Goal: Complete application form: Complete application form

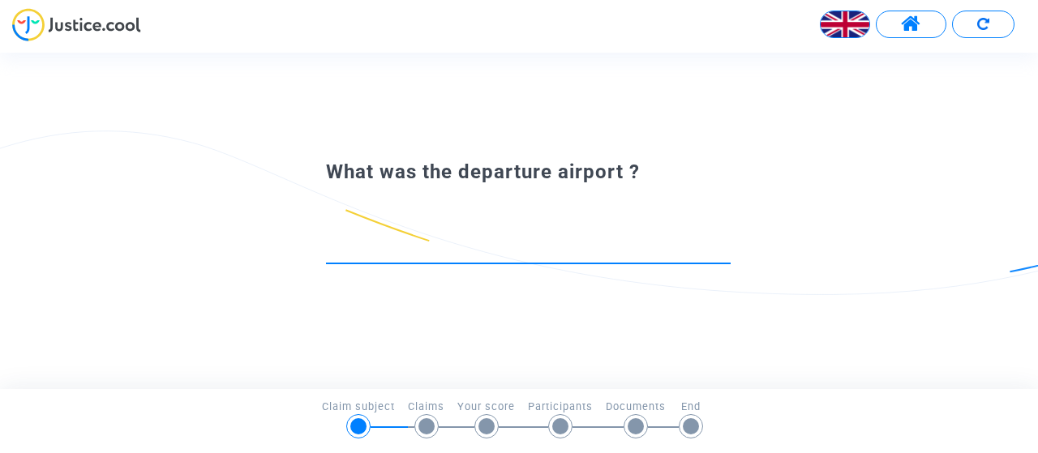
click at [390, 255] on input at bounding box center [528, 249] width 405 height 16
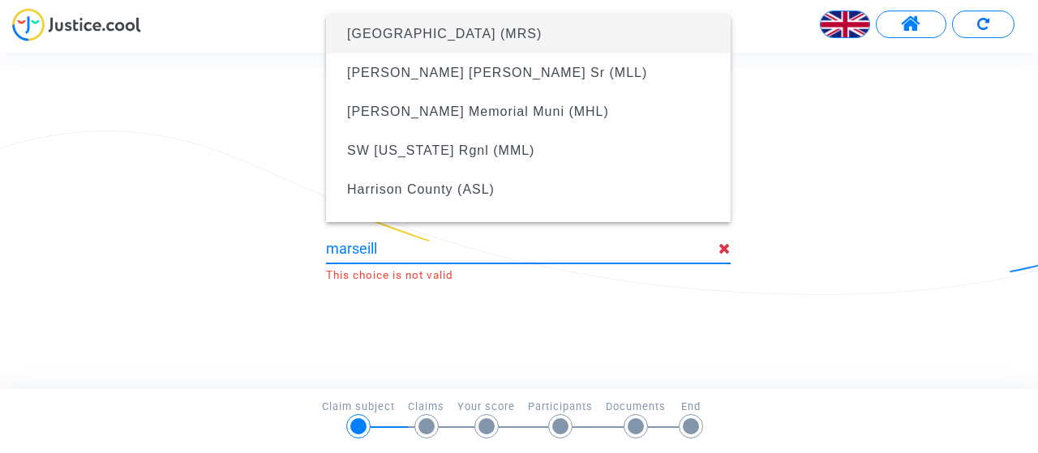
click at [397, 35] on span "[GEOGRAPHIC_DATA] (MRS)" at bounding box center [444, 34] width 195 height 14
type input "[GEOGRAPHIC_DATA] (MRS)"
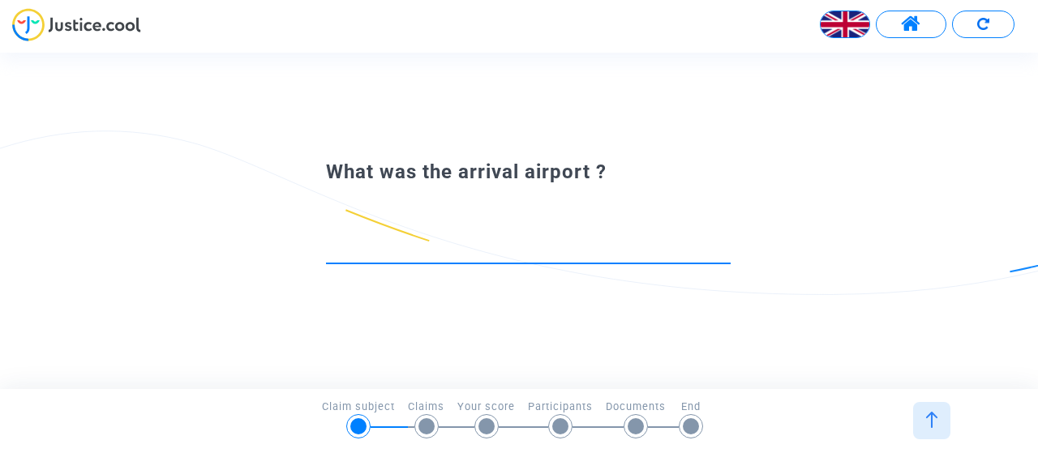
click at [356, 241] on input at bounding box center [528, 249] width 405 height 16
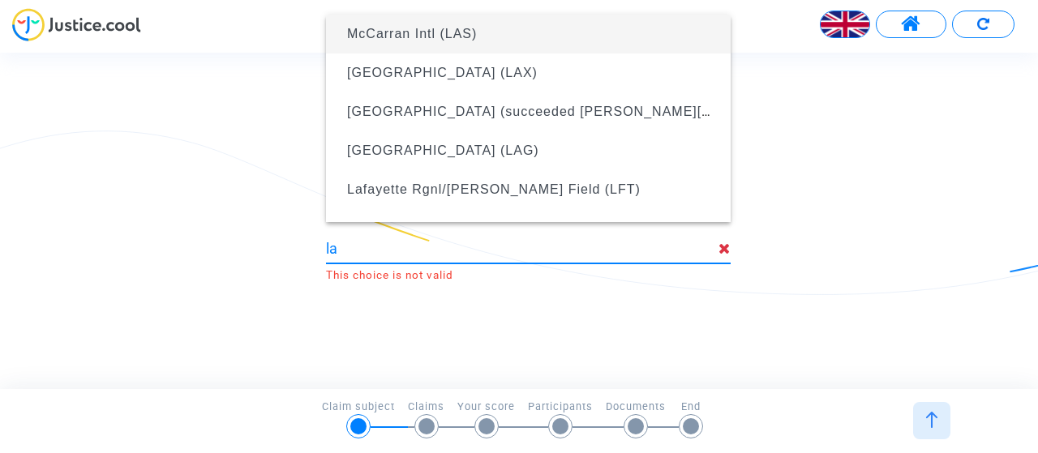
type input "l"
drag, startPoint x: 386, startPoint y: 252, endPoint x: 408, endPoint y: 246, distance: 22.8
click at [399, 248] on input "[PERSON_NAME]" at bounding box center [522, 249] width 393 height 16
drag, startPoint x: 379, startPoint y: 252, endPoint x: 256, endPoint y: 227, distance: 125.0
click at [256, 227] on div "What was the arrival airport ? [PERSON_NAME] This choice is not valid" at bounding box center [519, 220] width 1038 height 131
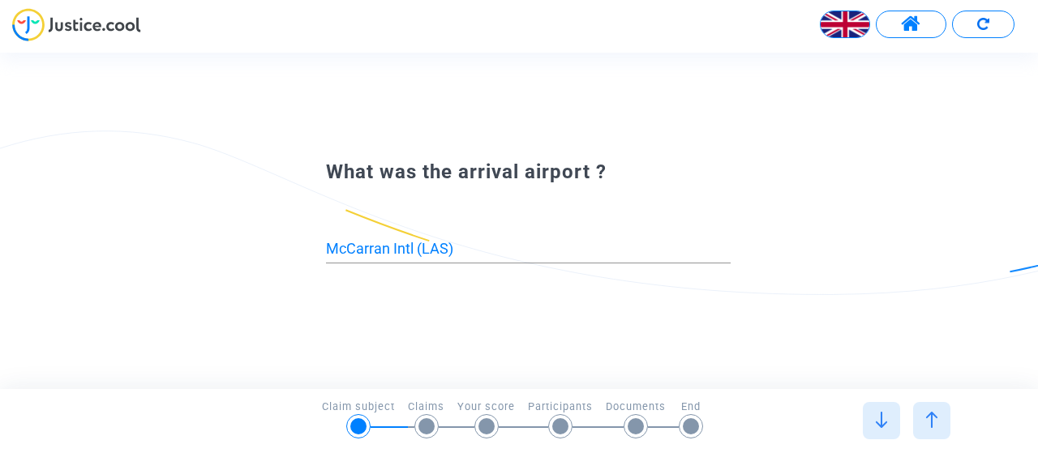
click at [462, 247] on input "McCarran Intl (LAS)" at bounding box center [528, 249] width 405 height 16
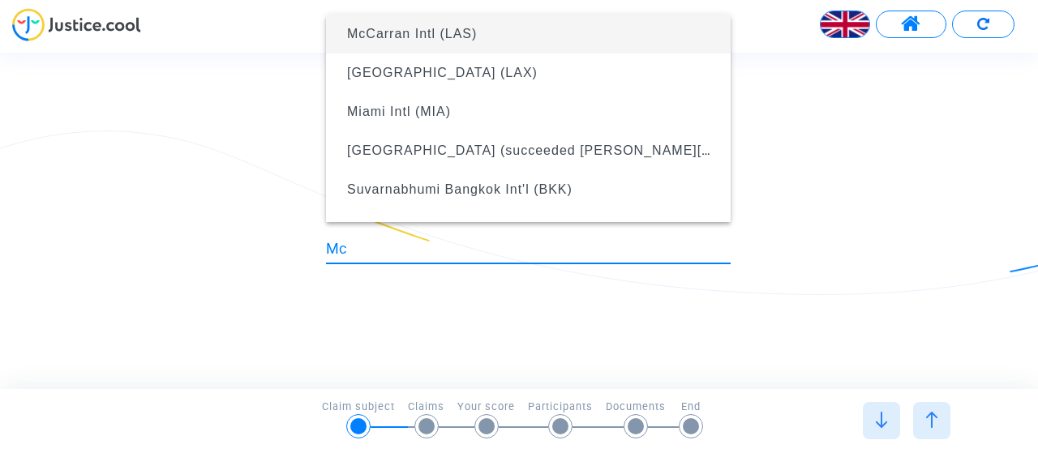
type input "M"
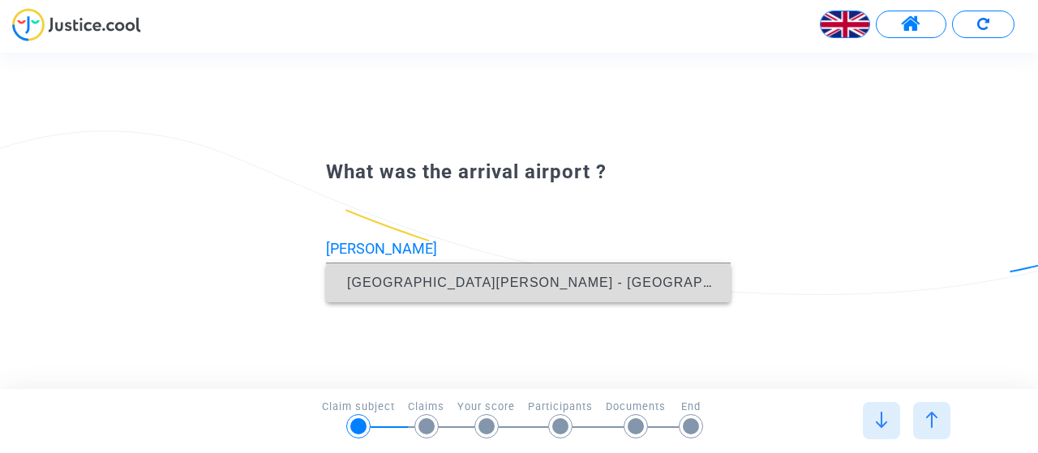
click at [477, 291] on span "[GEOGRAPHIC_DATA][PERSON_NAME] - [GEOGRAPHIC_DATA] (LRH)" at bounding box center [528, 283] width 379 height 39
type input "[GEOGRAPHIC_DATA][PERSON_NAME] - [GEOGRAPHIC_DATA] (LRH)"
